Goal: Check status: Check status

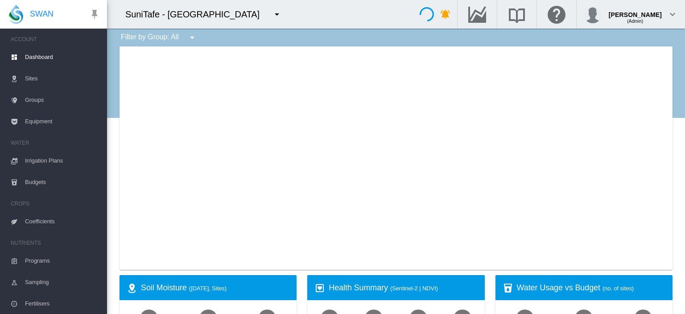
type input "**********"
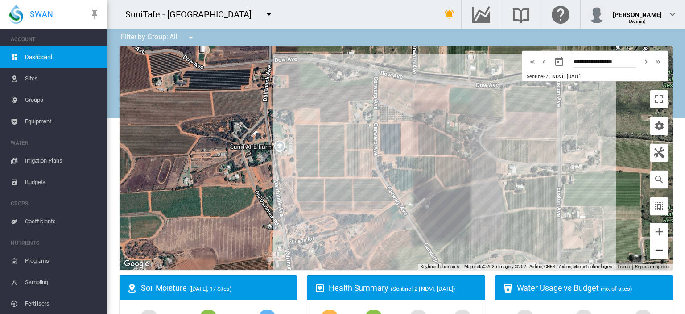
click at [655, 249] on button "Zoom out" at bounding box center [659, 250] width 18 height 18
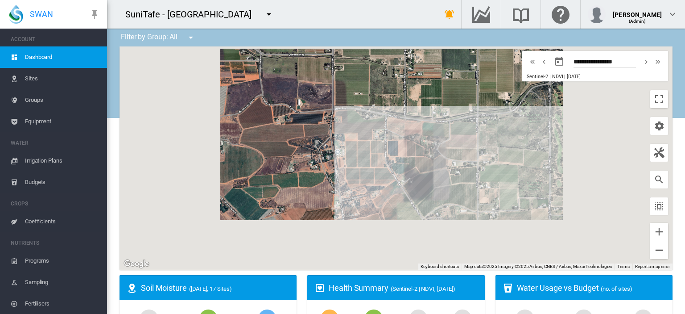
click at [655, 249] on button "Zoom out" at bounding box center [659, 250] width 18 height 18
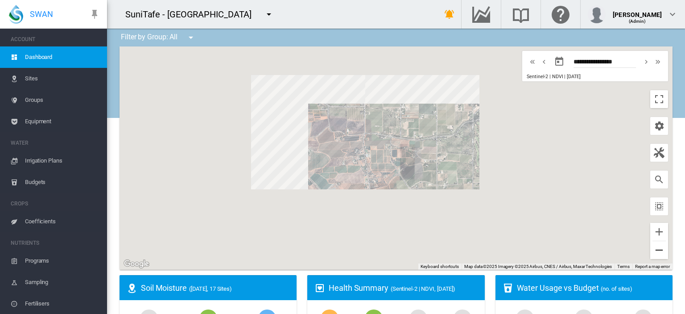
click at [655, 249] on button "Zoom out" at bounding box center [659, 250] width 18 height 18
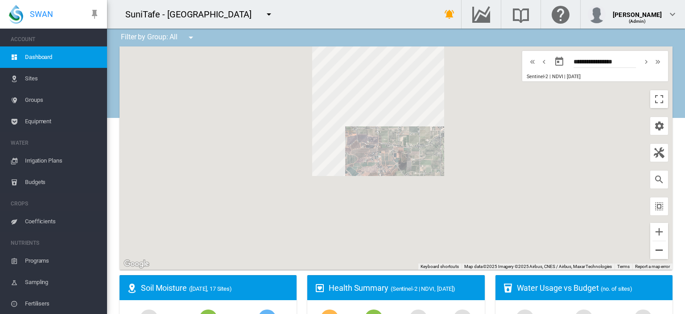
click at [655, 249] on button "Zoom out" at bounding box center [659, 250] width 18 height 18
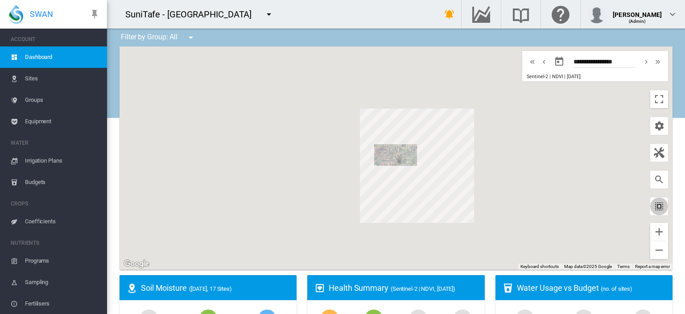
click at [656, 207] on md-icon "icon-select-all" at bounding box center [659, 206] width 11 height 11
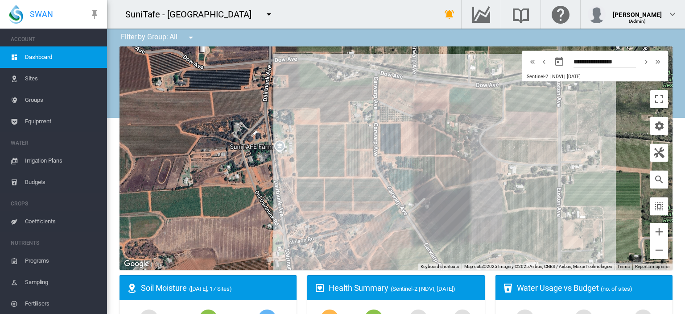
click at [274, 12] on md-icon "icon-menu-down" at bounding box center [269, 14] width 11 height 11
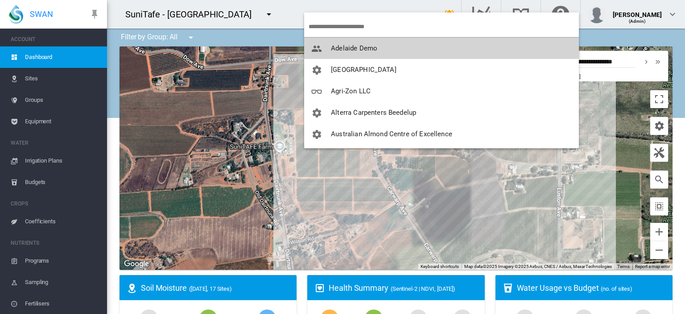
click at [349, 47] on span "Adelaide Demo" at bounding box center [354, 48] width 46 height 8
